Goal: Transaction & Acquisition: Purchase product/service

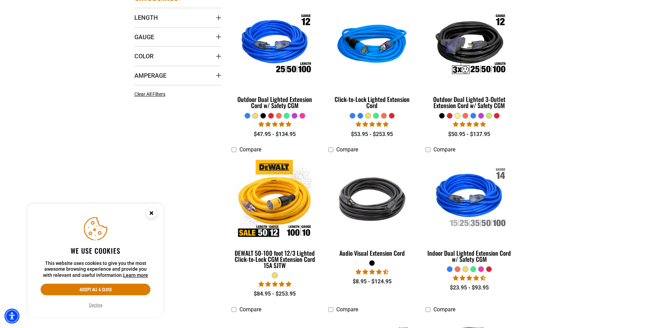
scroll to position [239, 0]
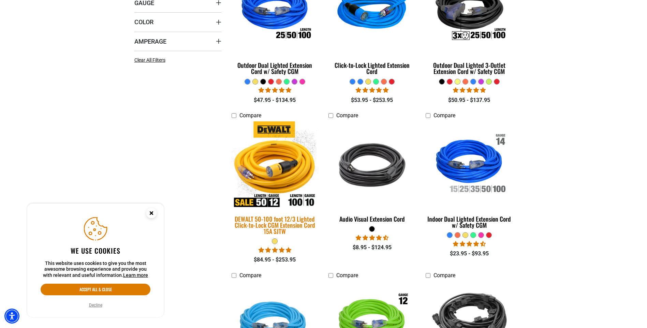
click at [278, 181] on img at bounding box center [274, 164] width 95 height 87
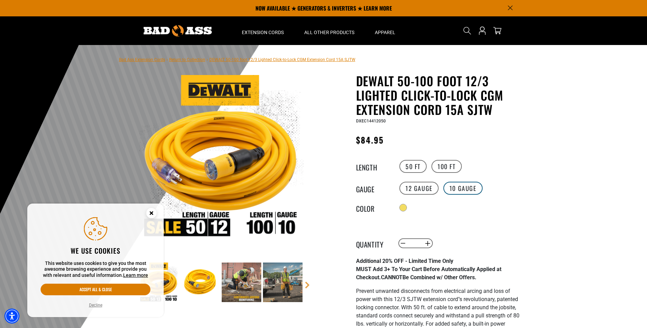
click at [458, 192] on label "10 Gauge" at bounding box center [462, 188] width 39 height 13
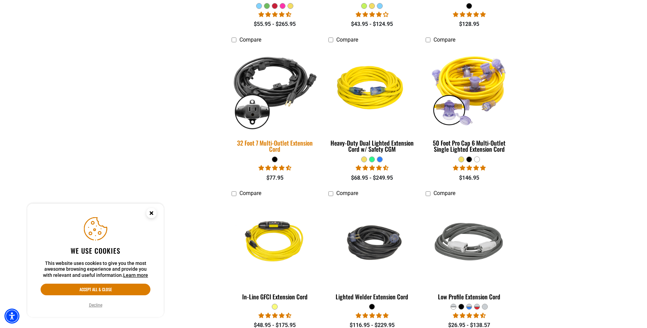
scroll to position [648, 0]
